Goal: Find specific page/section: Find specific page/section

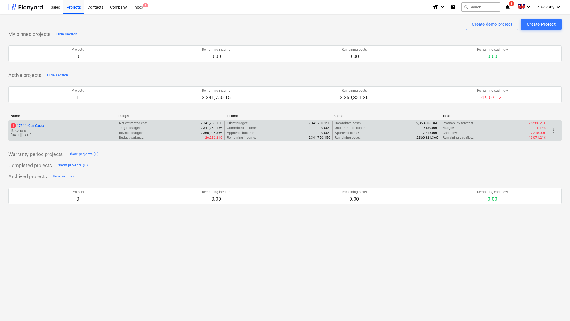
click at [35, 124] on p "1 17244 - Can Cassa" at bounding box center [27, 125] width 33 height 5
click at [44, 124] on p "1 17244 - Can Cassa" at bounding box center [27, 125] width 33 height 5
